Goal: Task Accomplishment & Management: Manage account settings

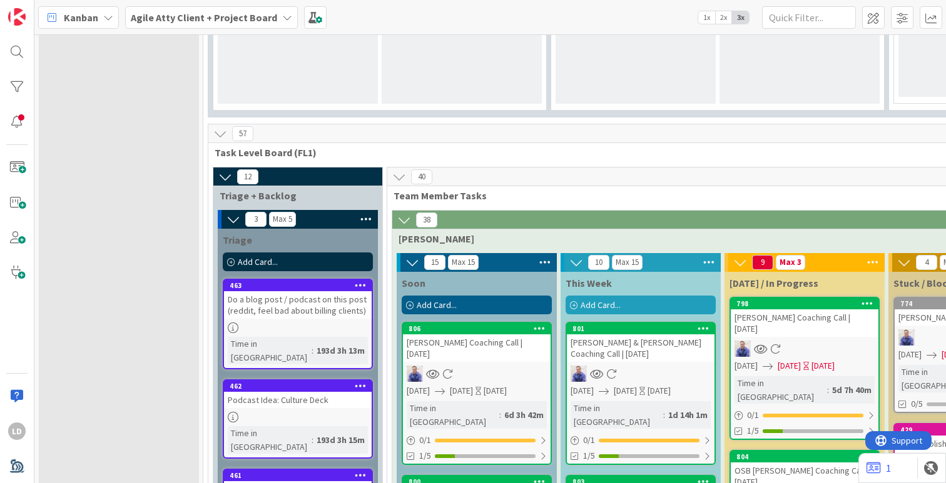
scroll to position [1247, 0]
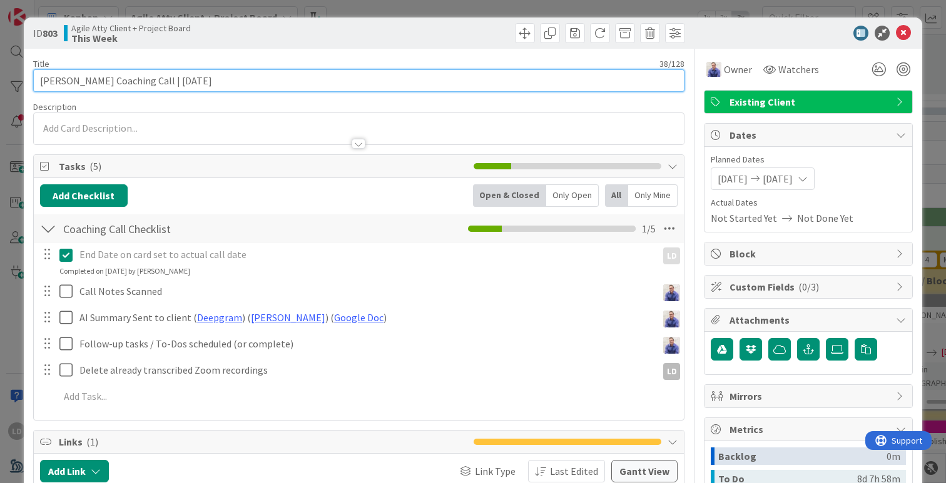
click at [179, 79] on input "[PERSON_NAME] Coaching Call | [DATE]" at bounding box center [358, 80] width 651 height 23
type input "[PERSON_NAME] Coaching Call | [DATE]"
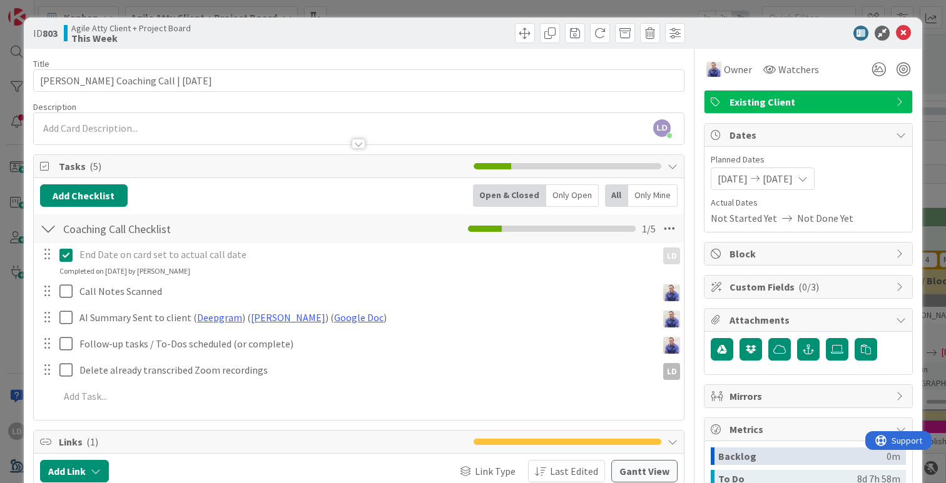
click at [723, 178] on span "[DATE]" at bounding box center [732, 178] width 30 height 15
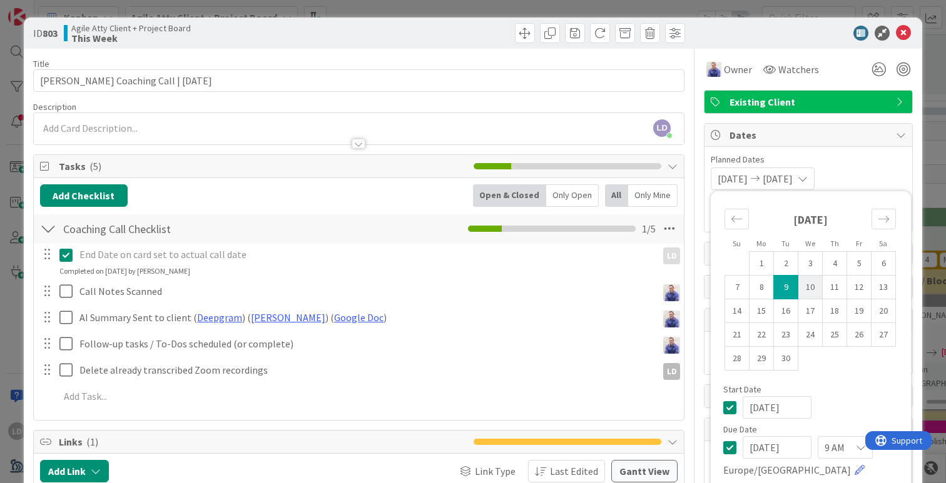
click at [807, 291] on td "10" at bounding box center [810, 288] width 24 height 24
type input "[DATE]"
click at [807, 291] on td "10" at bounding box center [810, 288] width 24 height 24
type input "[DATE]"
click at [857, 158] on span "Planned Dates" at bounding box center [807, 159] width 195 height 13
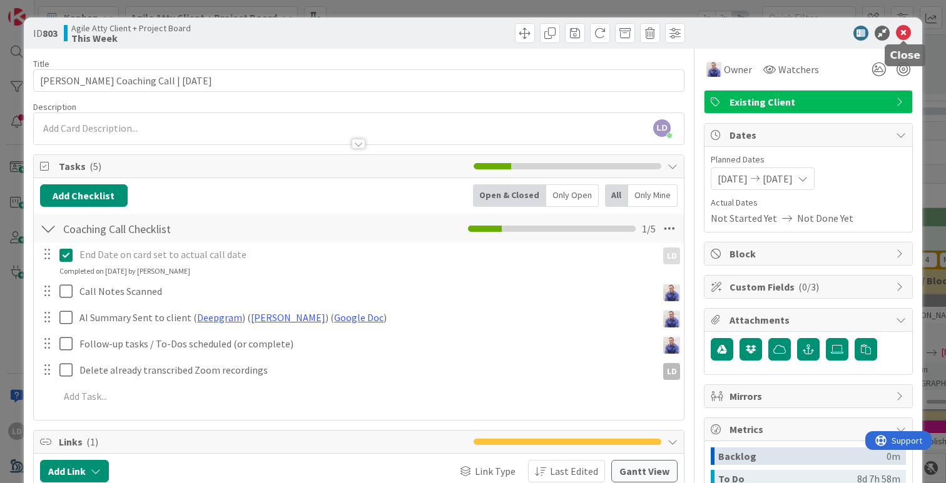
click at [904, 30] on icon at bounding box center [903, 33] width 15 height 15
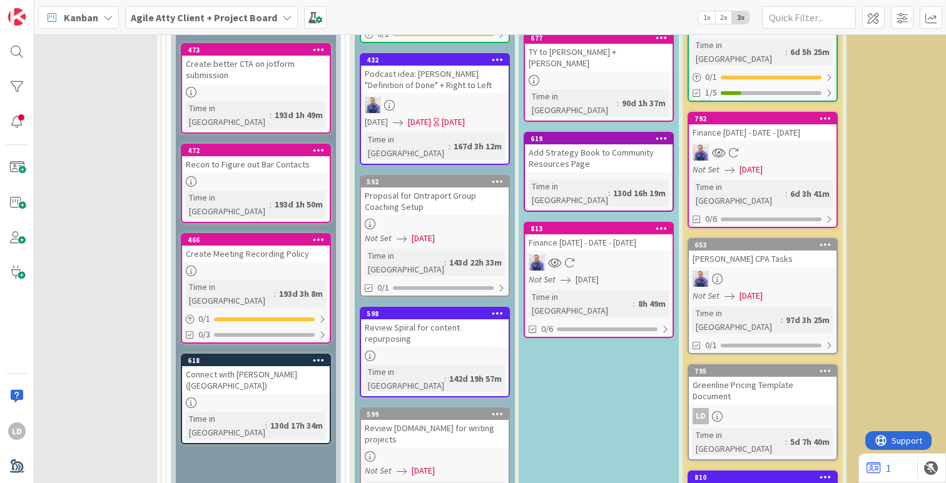
scroll to position [2370, 42]
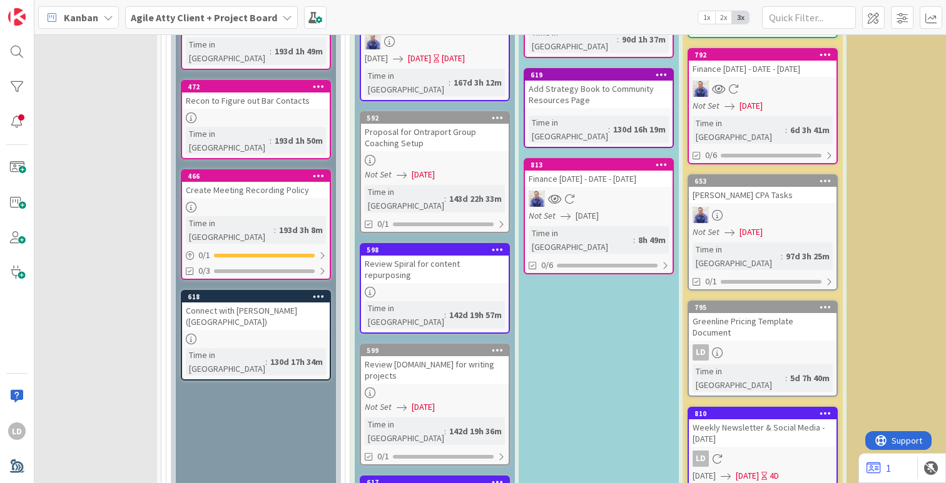
drag, startPoint x: 597, startPoint y: 271, endPoint x: 259, endPoint y: 1, distance: 432.6
